Goal: Information Seeking & Learning: Learn about a topic

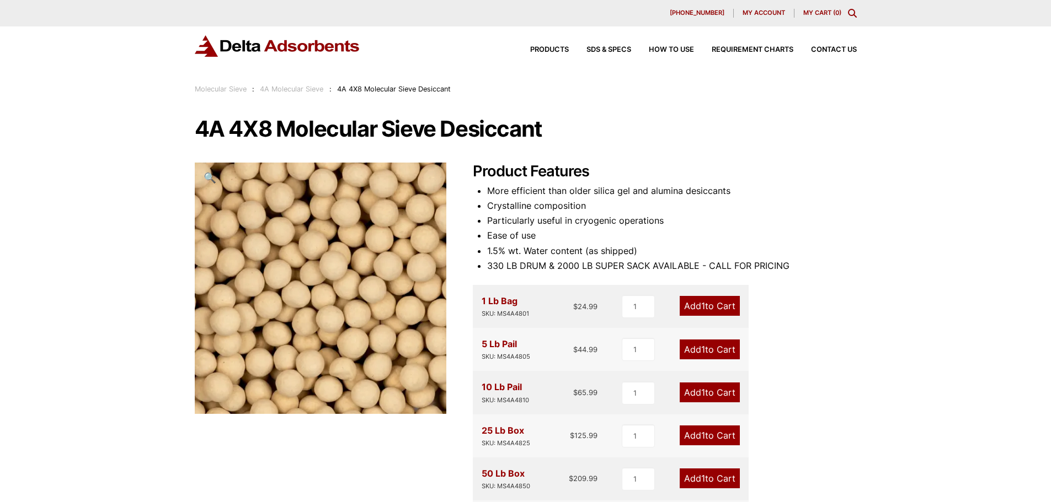
click at [307, 48] on img at bounding box center [277, 46] width 165 height 22
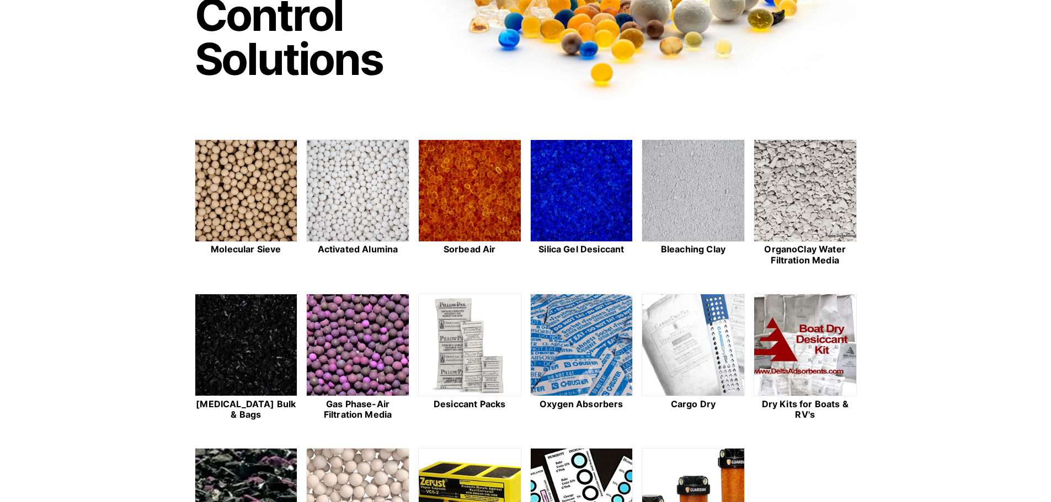
scroll to position [221, 0]
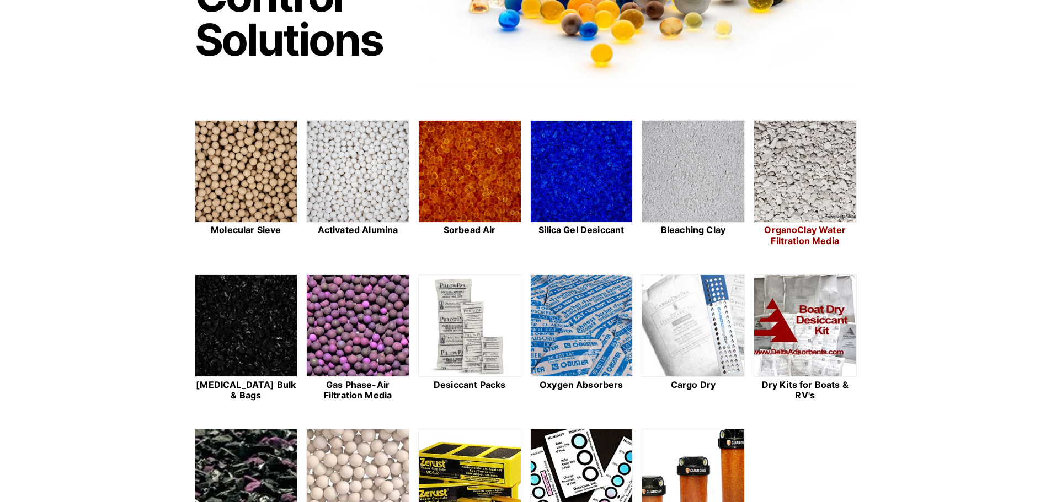
click at [821, 146] on img at bounding box center [805, 172] width 102 height 103
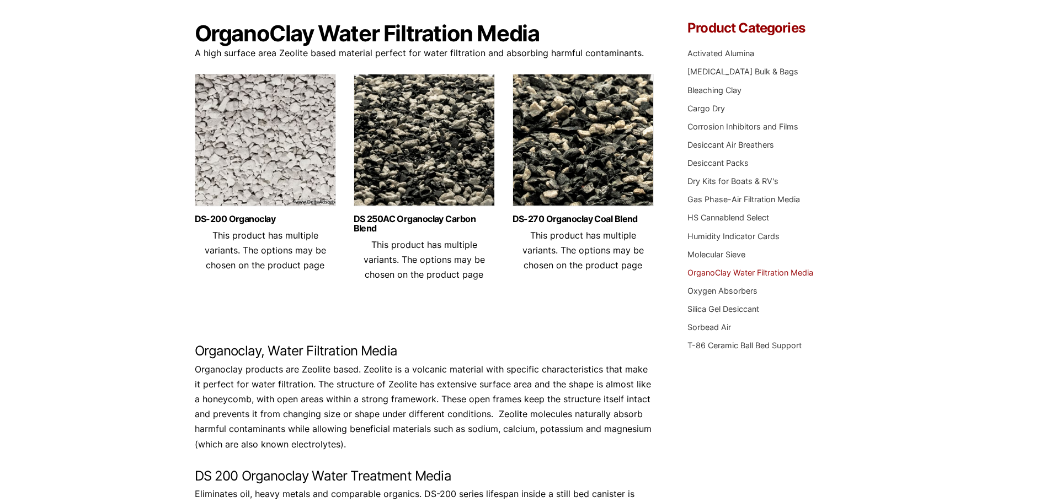
scroll to position [221, 0]
